Goal: Task Accomplishment & Management: Use online tool/utility

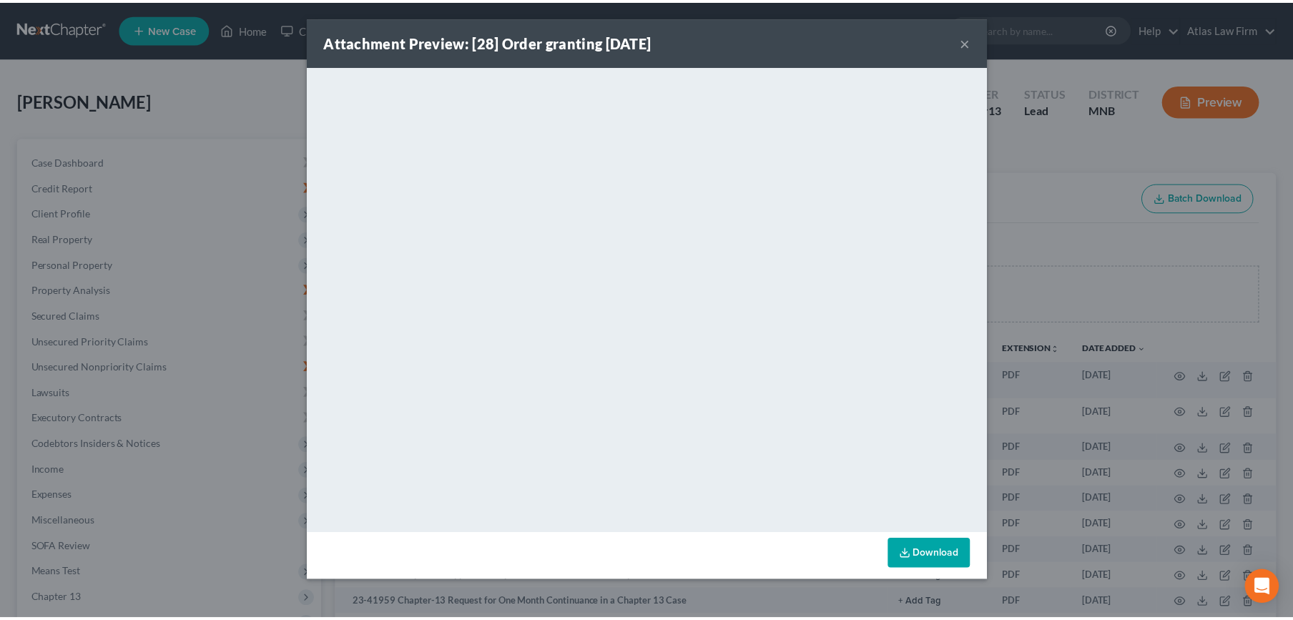
scroll to position [795, 0]
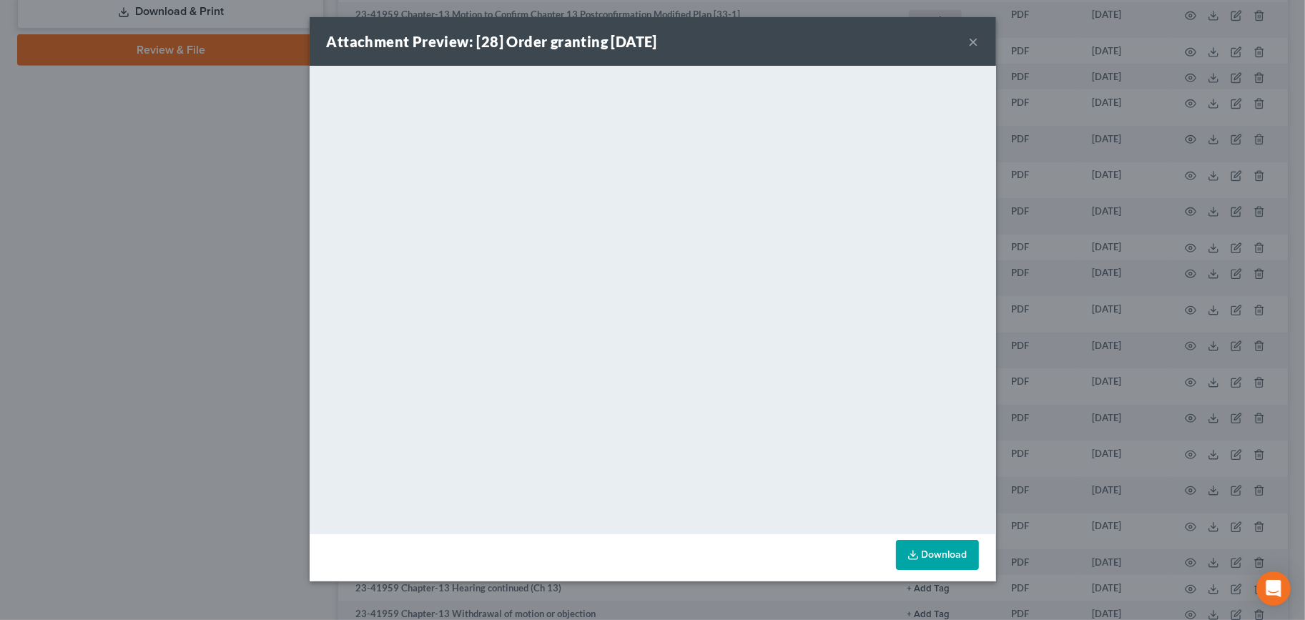
click at [972, 38] on button "×" at bounding box center [974, 41] width 10 height 17
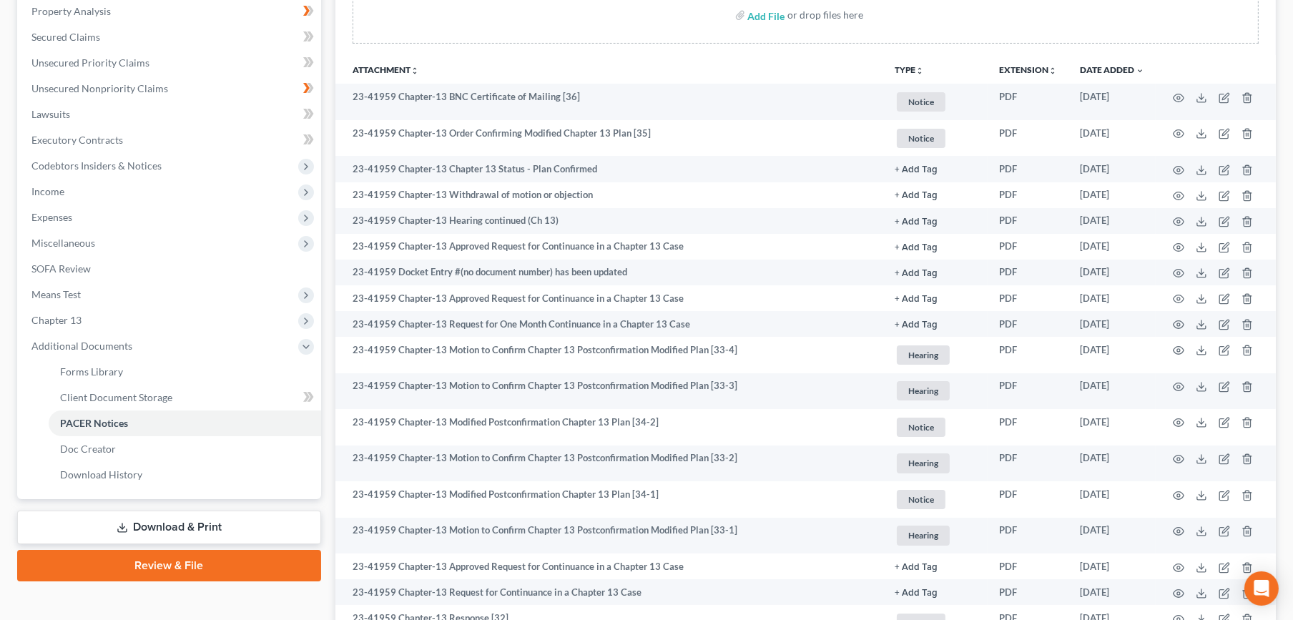
scroll to position [397, 0]
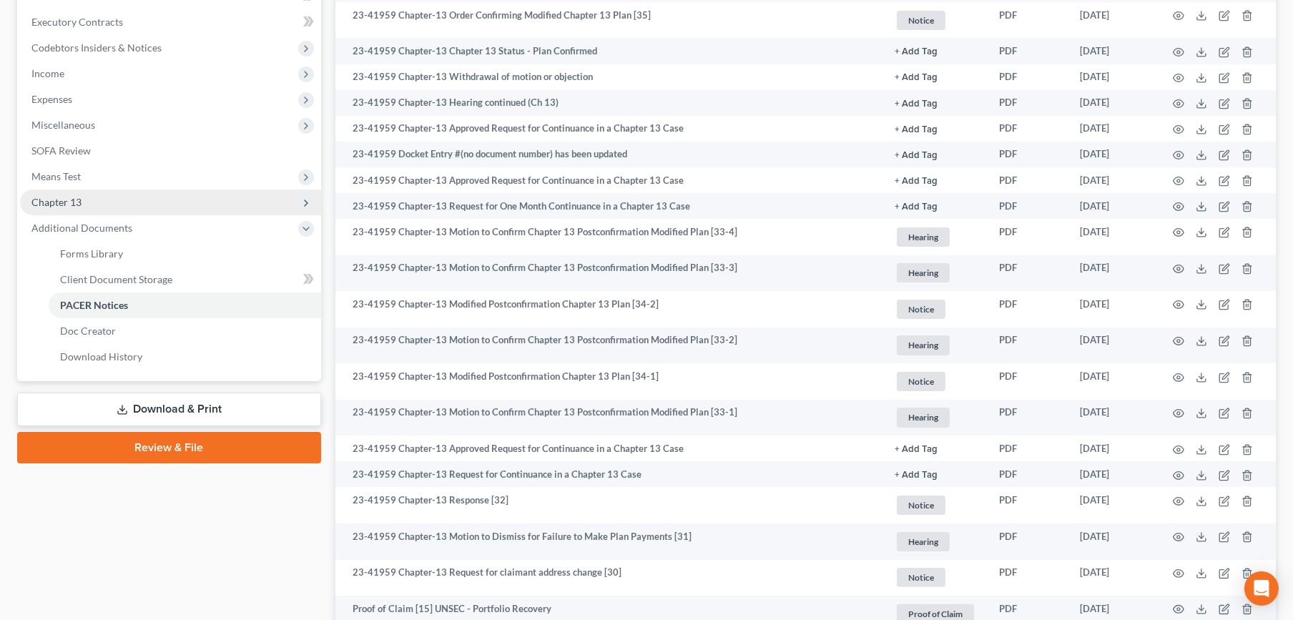
click at [112, 199] on span "Chapter 13" at bounding box center [170, 203] width 301 height 26
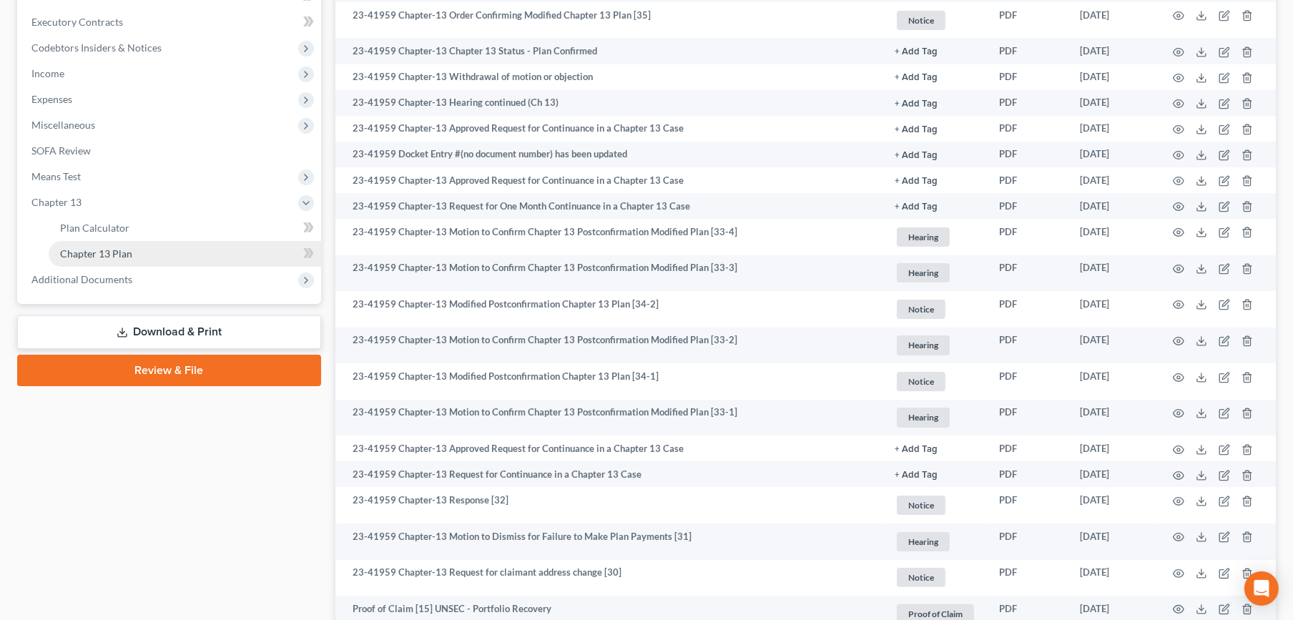
click at [114, 249] on span "Chapter 13 Plan" at bounding box center [96, 253] width 72 height 12
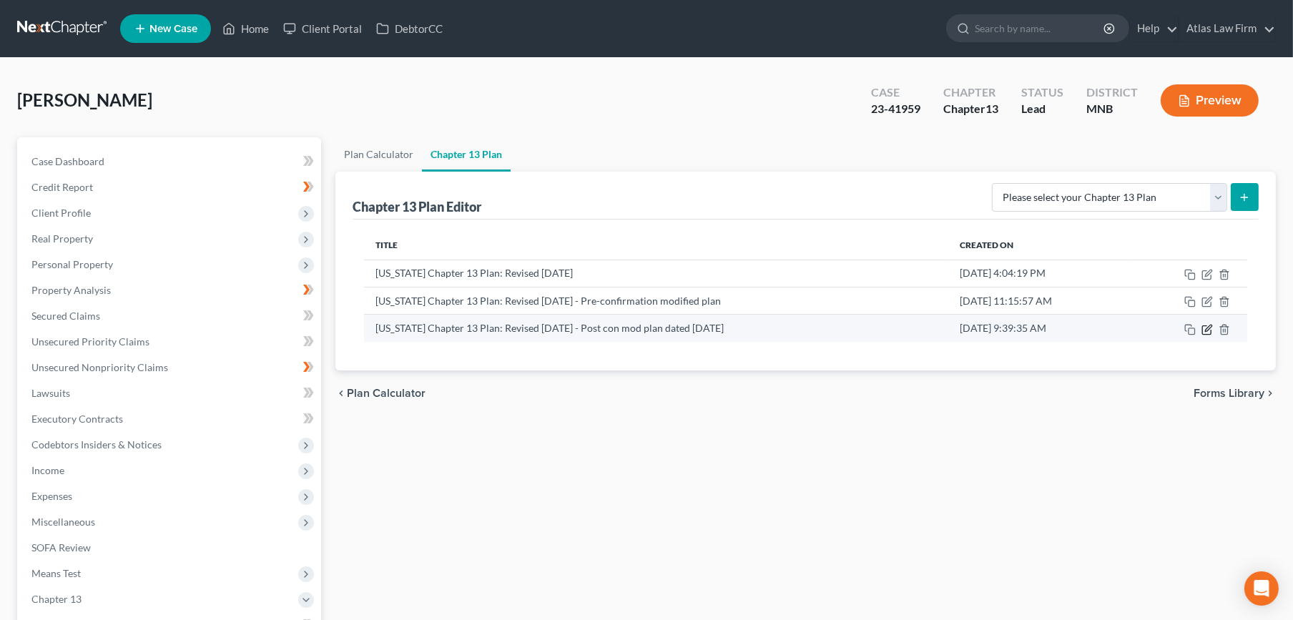
click at [1209, 329] on icon "button" at bounding box center [1208, 328] width 6 height 6
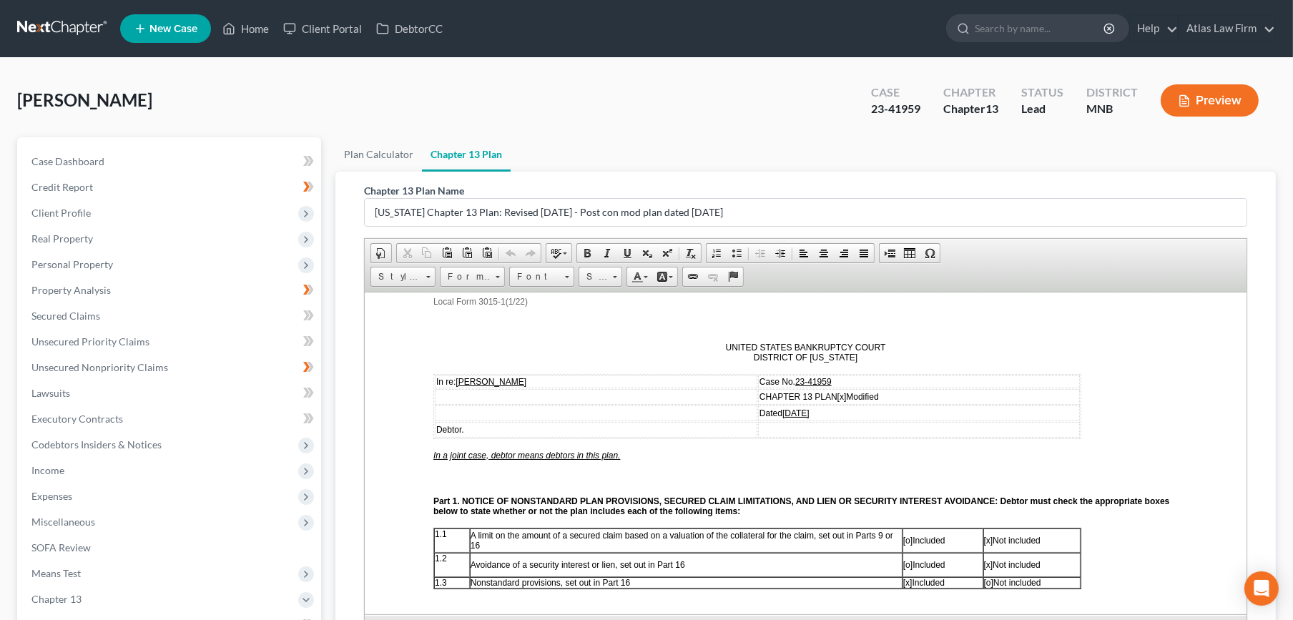
scroll to position [238, 0]
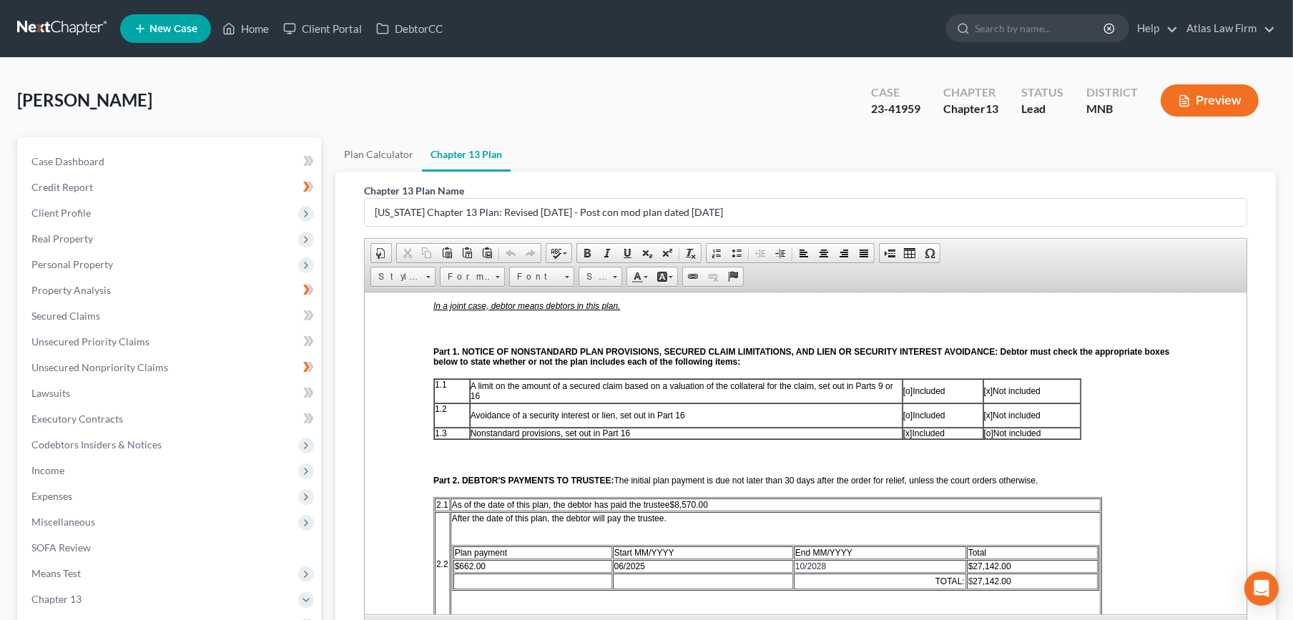
click at [56, 26] on link at bounding box center [63, 29] width 92 height 26
